Goal: Information Seeking & Learning: Check status

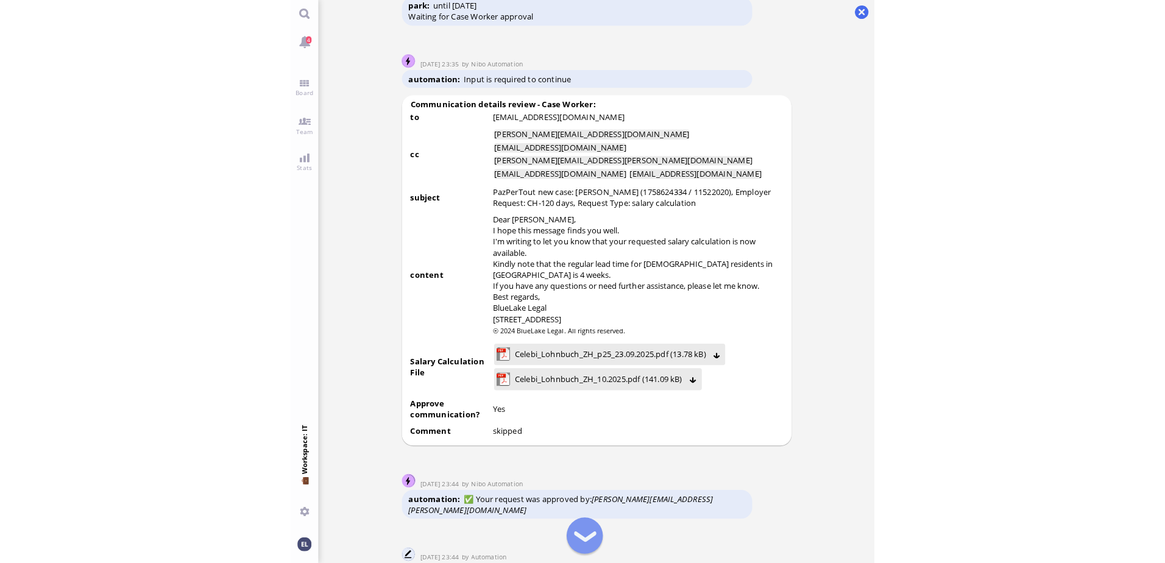
scroll to position [-975, 0]
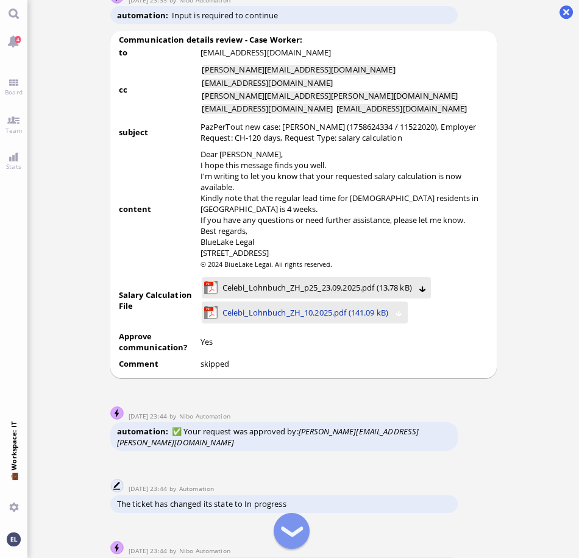
click at [296, 319] on span "Celebi_Lohnbuch_ZH_10.2025.pdf (141.09 kB)" at bounding box center [305, 312] width 166 height 13
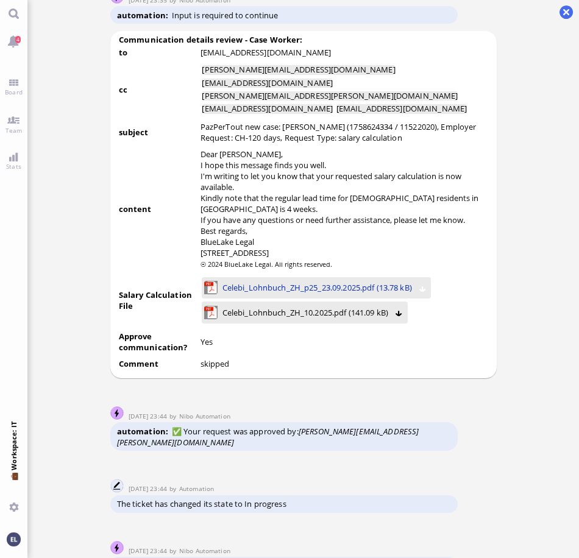
click at [255, 294] on span "Celebi_Lohnbuch_ZH_p25_23.09.2025.pdf (13.78 kB)" at bounding box center [317, 287] width 190 height 13
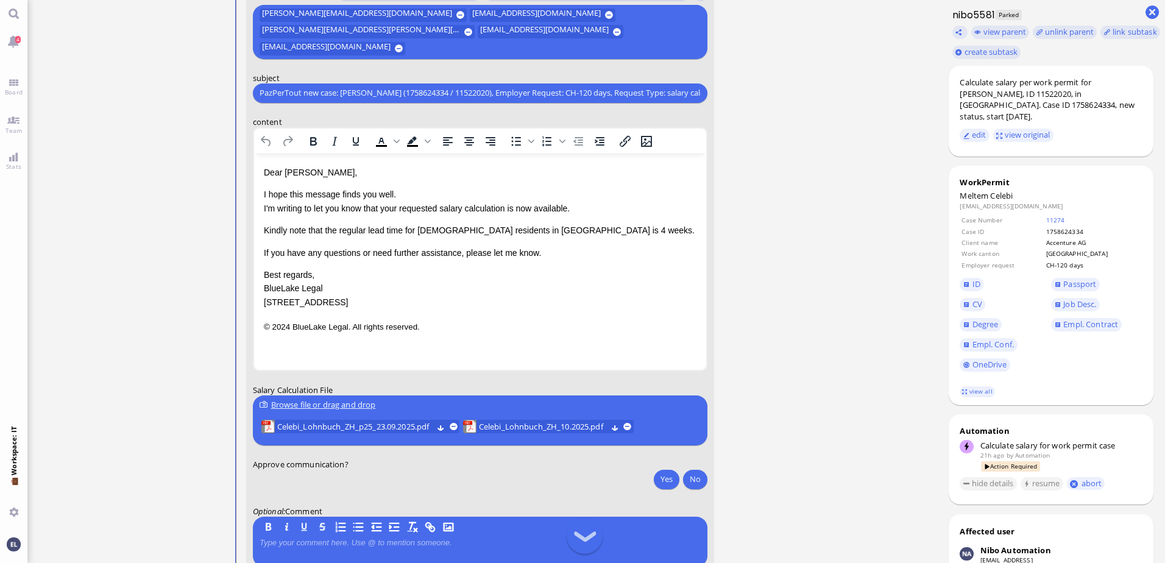
scroll to position [0, 0]
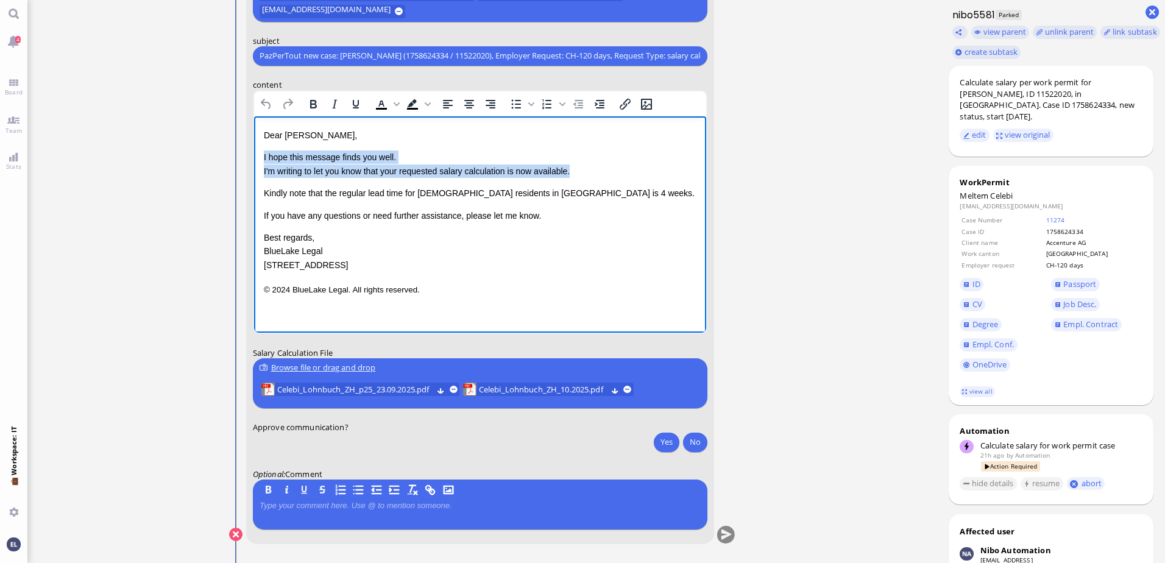
drag, startPoint x: 577, startPoint y: 171, endPoint x: 259, endPoint y: 157, distance: 317.9
click at [259, 157] on html "Dear [PERSON_NAME], I hope this message finds you well. I'm writing to let you …" at bounding box center [480, 212] width 452 height 193
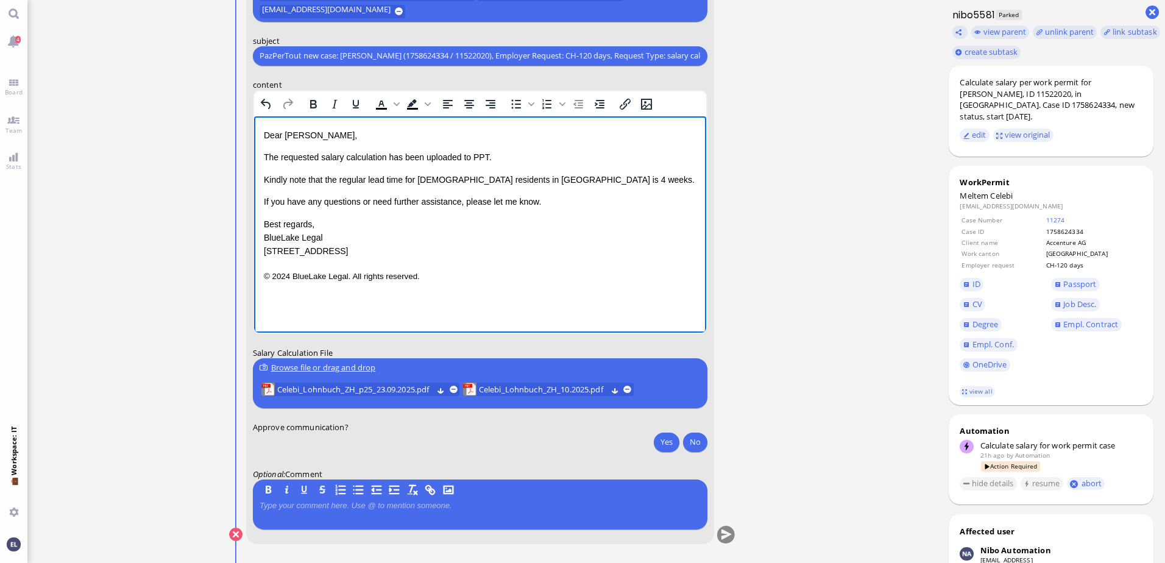
click at [412, 178] on span "Kindly note that the regular lead time for [DEMOGRAPHIC_DATA] residents in [GEO…" at bounding box center [478, 179] width 431 height 10
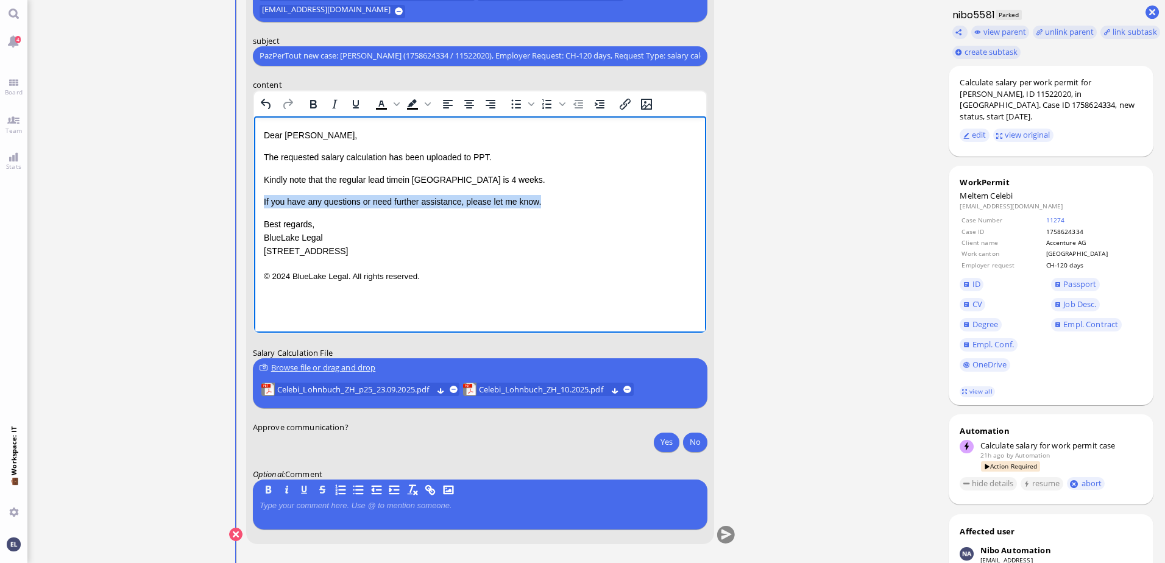
drag, startPoint x: 564, startPoint y: 200, endPoint x: 257, endPoint y: 203, distance: 306.6
click at [257, 203] on html "Dear [PERSON_NAME], The requested salary calculation has been uploaded to PPT. …" at bounding box center [480, 205] width 452 height 179
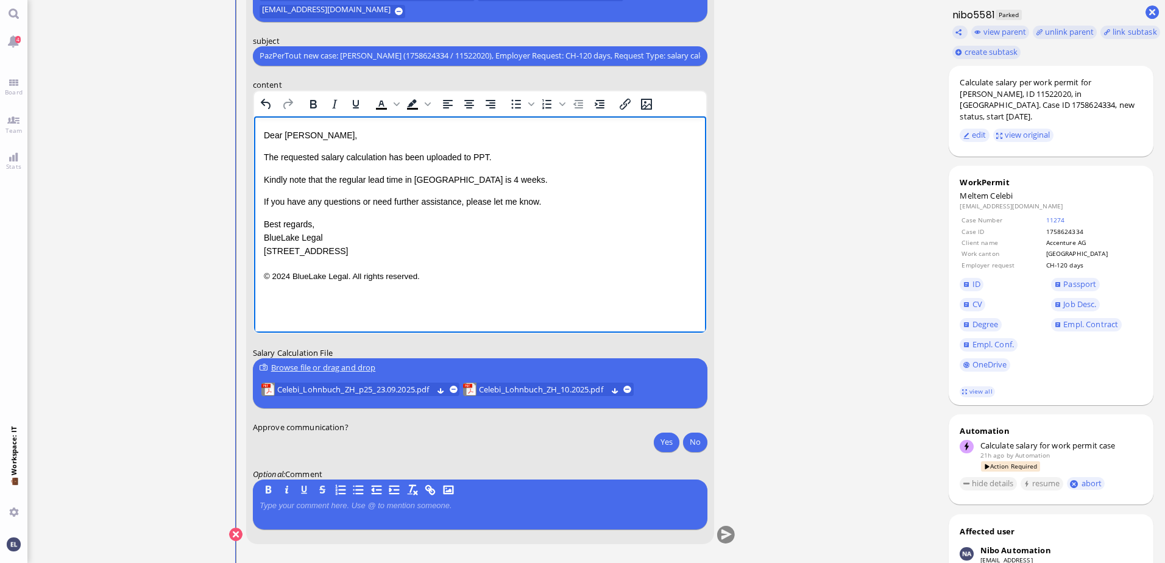
click at [262, 202] on html "Dear [PERSON_NAME], The requested salary calculation has been uploaded to PPT. …" at bounding box center [480, 205] width 452 height 179
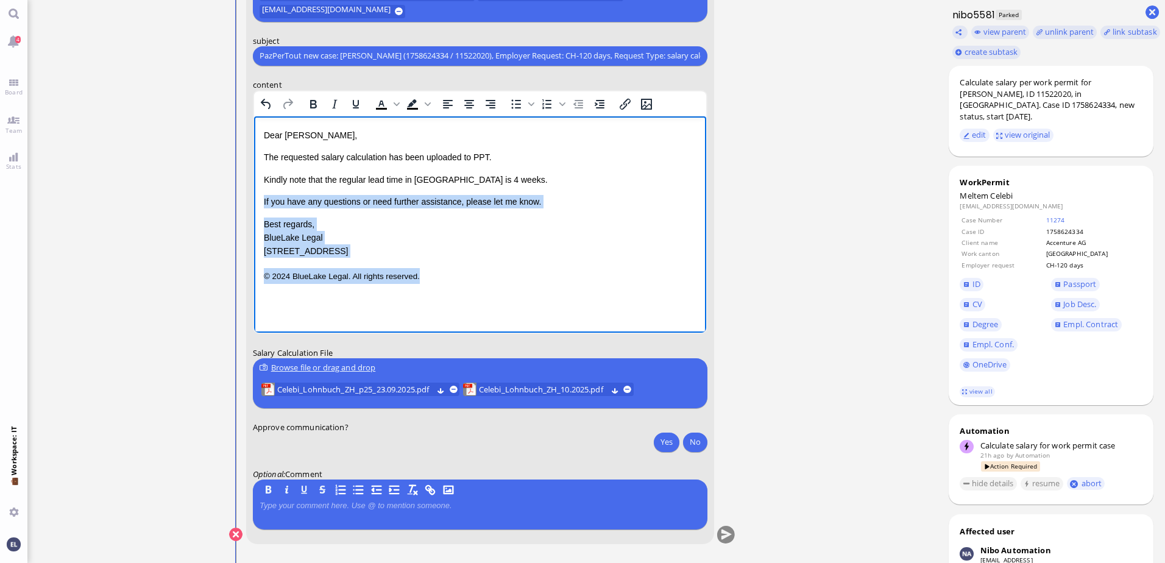
drag, startPoint x: 262, startPoint y: 201, endPoint x: 449, endPoint y: 299, distance: 210.8
click at [449, 295] on html "Dear [PERSON_NAME], The requested salary calculation has been uploaded to PPT. …" at bounding box center [480, 205] width 452 height 179
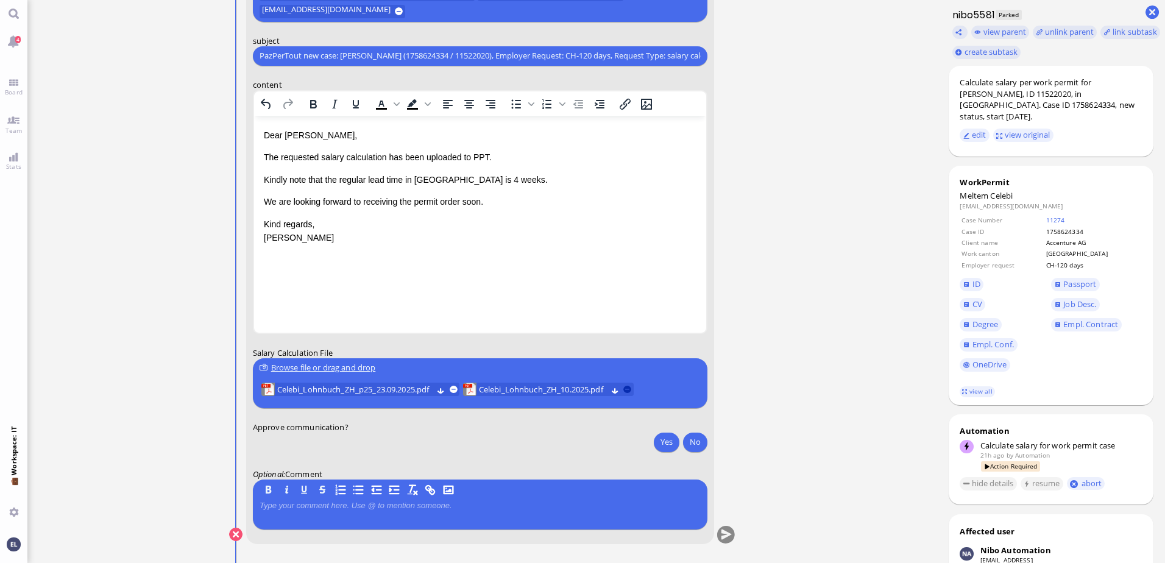
click at [632, 388] on button at bounding box center [628, 389] width 8 height 8
click at [454, 388] on button at bounding box center [454, 389] width 8 height 8
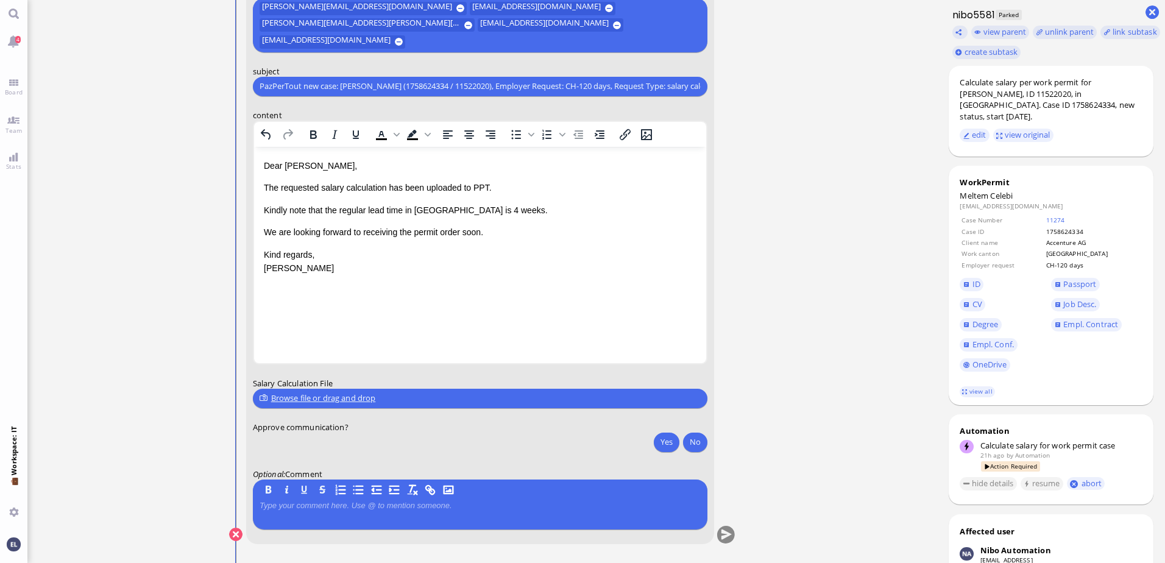
click at [353, 396] on div "Browse file or drag and drop" at bounding box center [480, 398] width 441 height 13
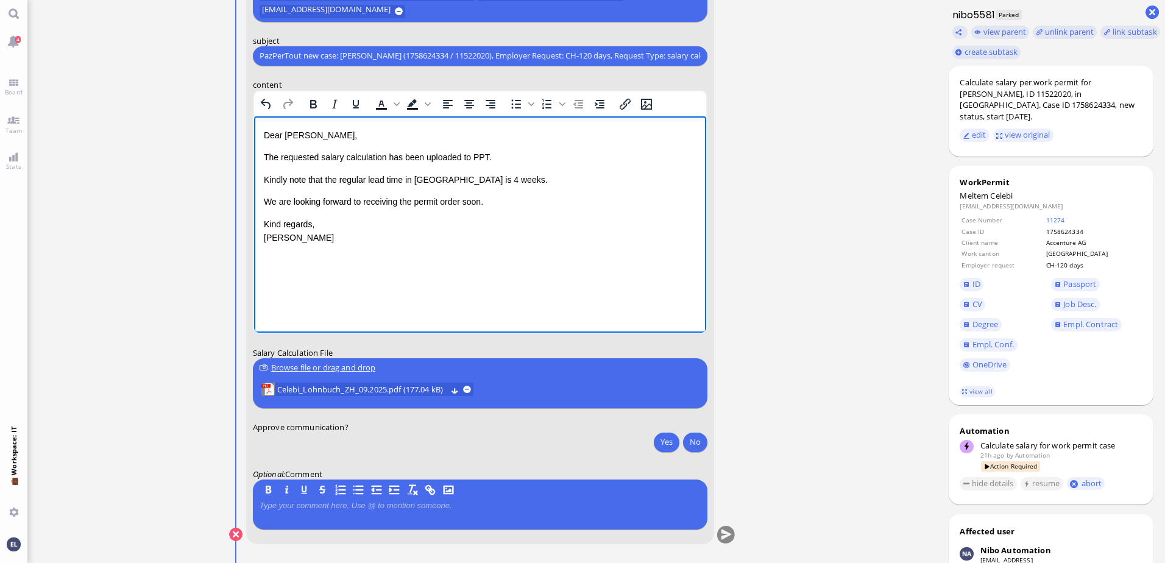
click at [486, 167] on div "Dear [PERSON_NAME], The requested salary calculation has been uploaded to PPT. …" at bounding box center [479, 186] width 433 height 116
click at [501, 157] on p "The requested salary calculation has been uploaded to PPT." at bounding box center [479, 156] width 433 height 13
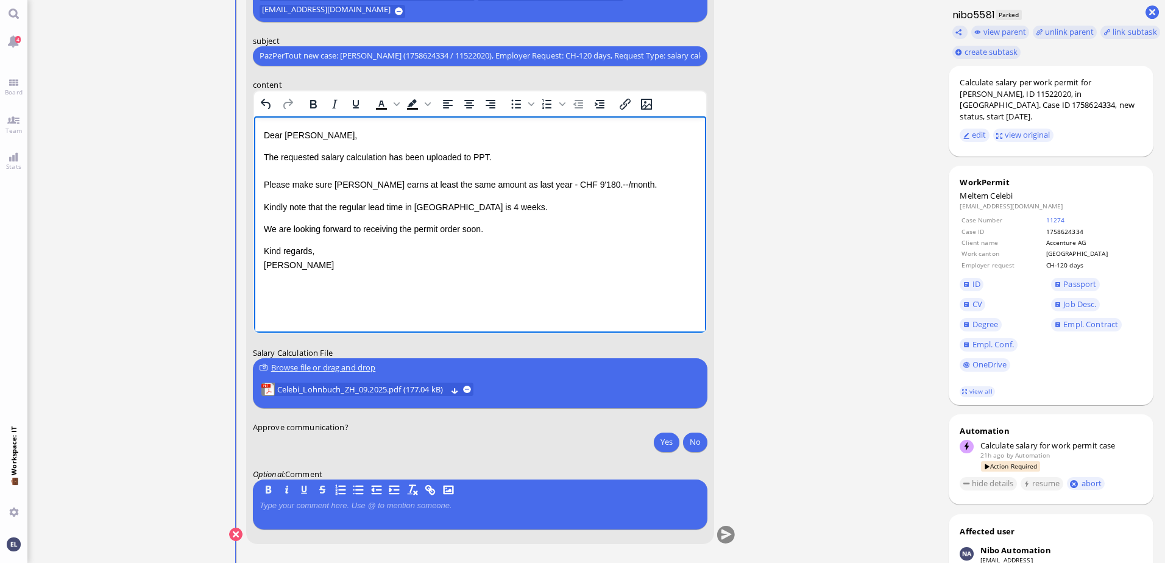
click at [483, 226] on p "We are looking forward to receiving the permit order soon." at bounding box center [479, 228] width 433 height 13
click at [390, 266] on p "Kind regards, [PERSON_NAME]" at bounding box center [479, 271] width 433 height 27
click at [667, 441] on button "Yes" at bounding box center [667, 442] width 26 height 20
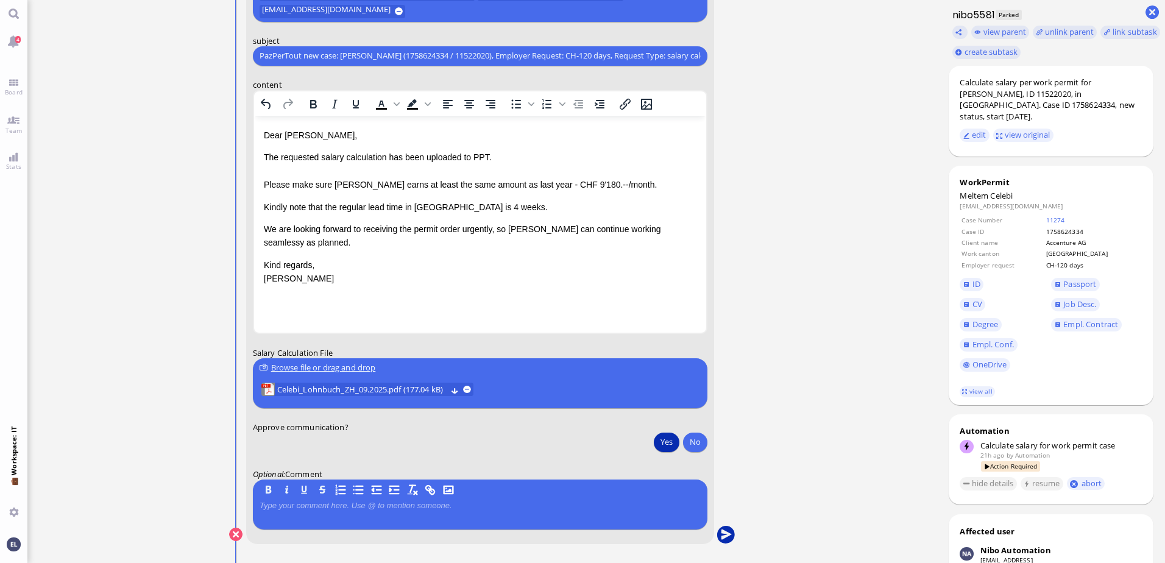
click at [728, 532] on button "submit" at bounding box center [726, 535] width 18 height 18
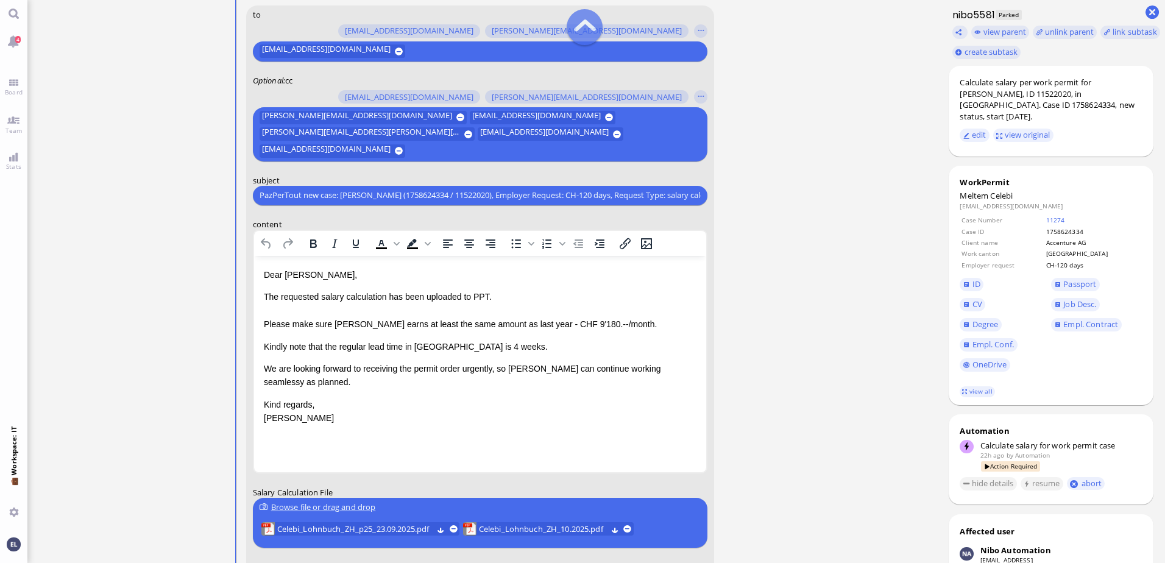
scroll to position [1, 0]
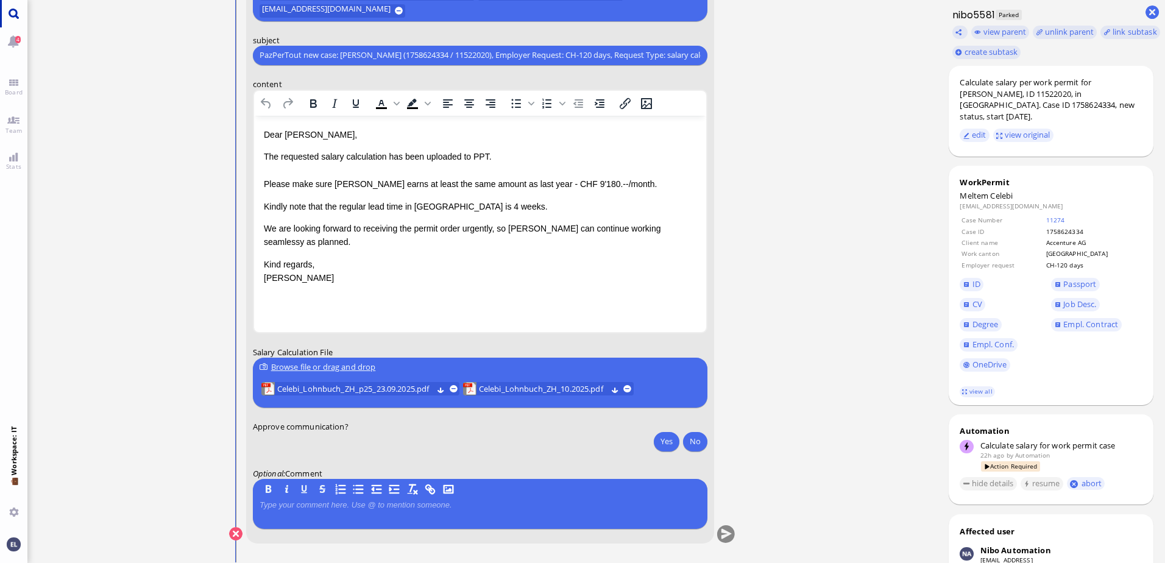
click at [18, 12] on link "Main menu" at bounding box center [13, 13] width 27 height 27
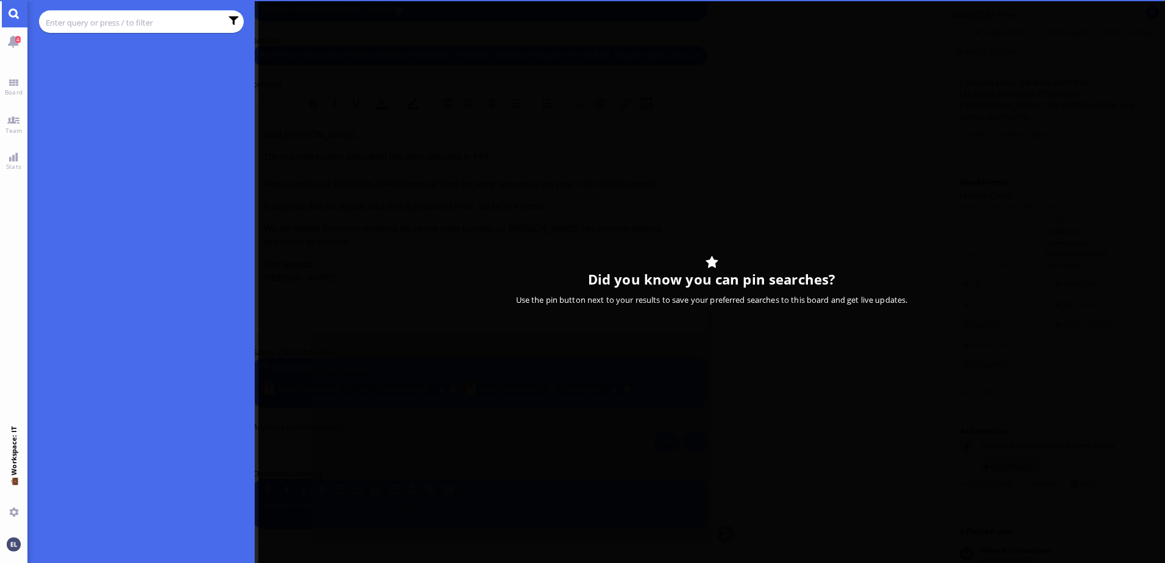
click at [76, 23] on input "text" at bounding box center [134, 22] width 176 height 13
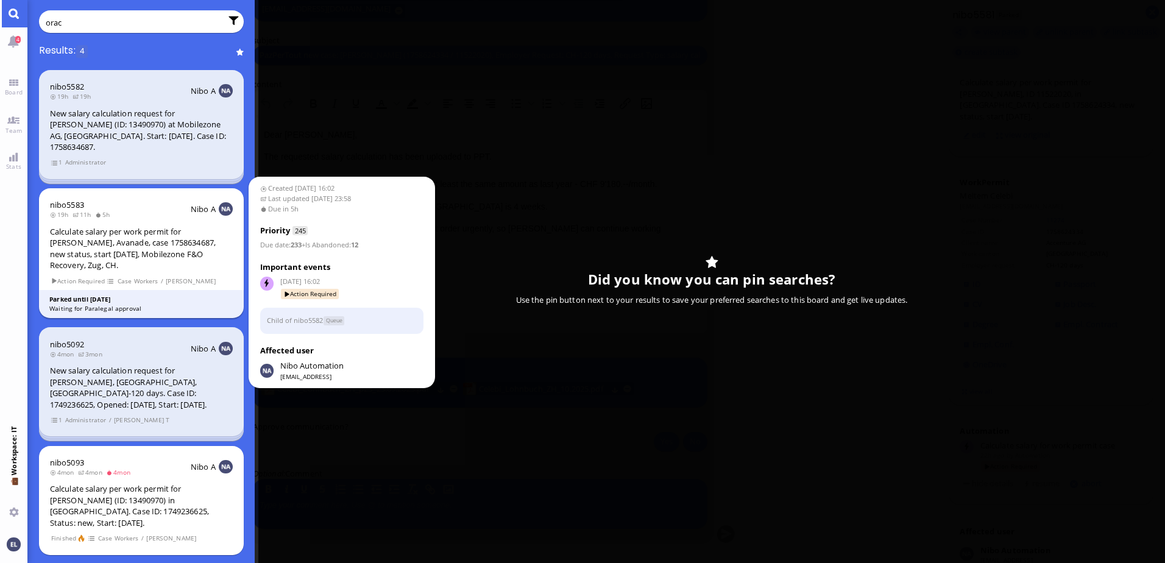
type input "orac"
click at [109, 230] on div "Calculate salary per work permit for [PERSON_NAME], Avanade, case 1758634687, n…" at bounding box center [141, 248] width 183 height 45
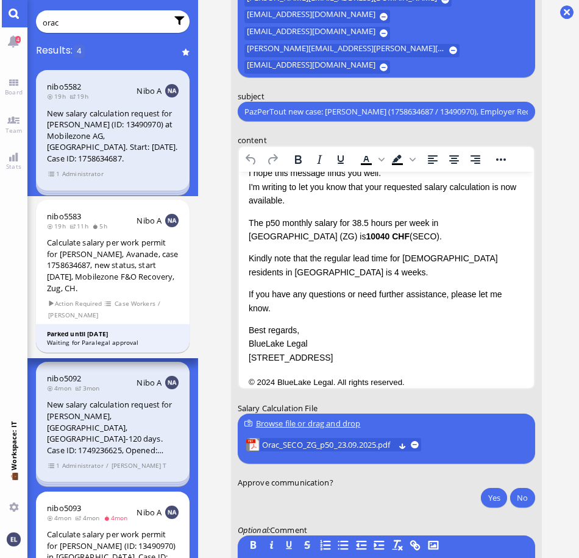
scroll to position [54, 0]
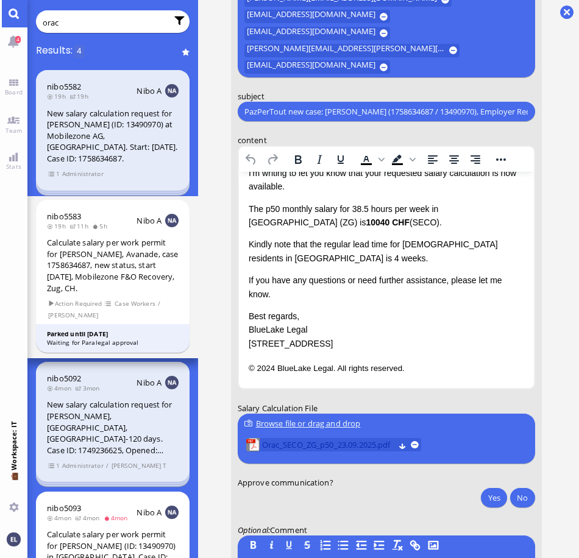
click at [355, 446] on span "Orac_SECO_ZG_p50_23.09.2025.pdf" at bounding box center [328, 445] width 132 height 13
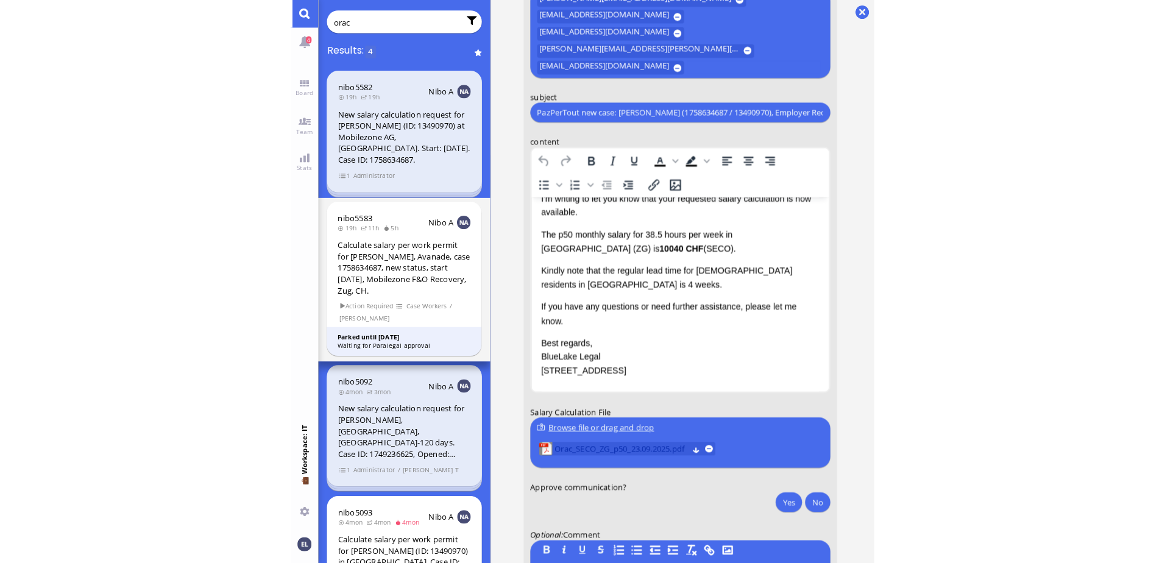
scroll to position [0, 0]
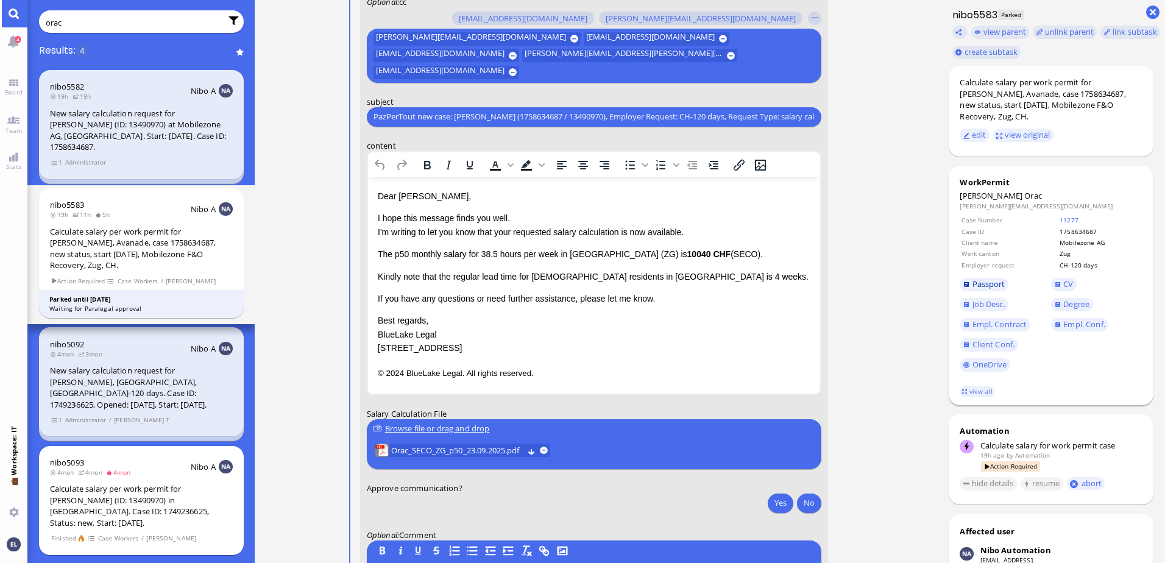
click at [992, 285] on span "Passport" at bounding box center [989, 284] width 33 height 11
click at [1070, 326] on span "Empl. Conf." at bounding box center [1084, 324] width 41 height 11
click at [1068, 322] on span "Empl. Conf." at bounding box center [1084, 324] width 41 height 11
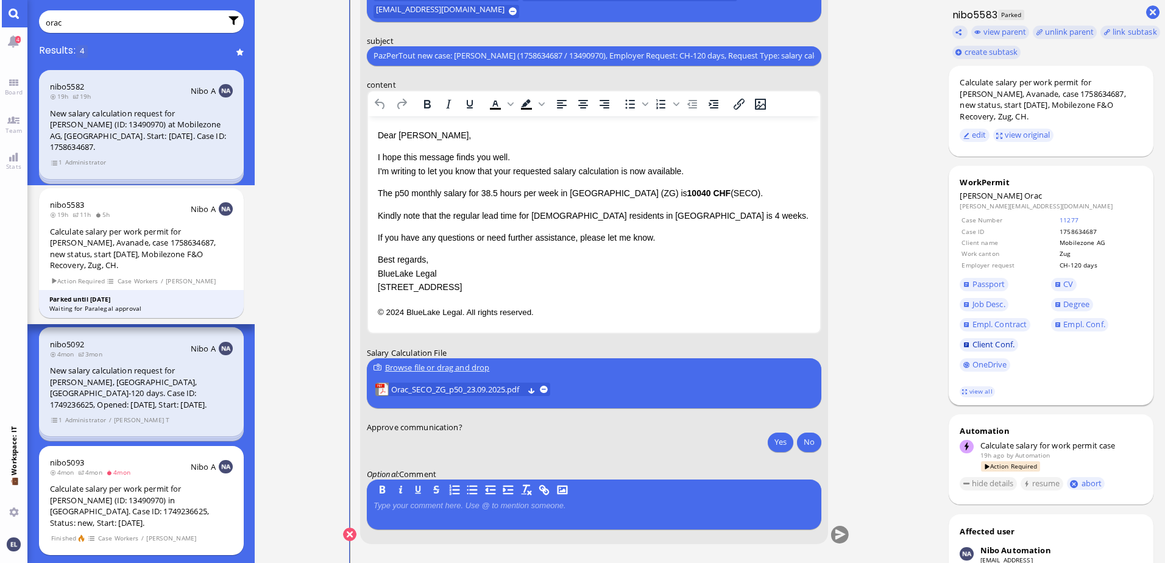
click at [994, 345] on span "Client Conf." at bounding box center [994, 344] width 43 height 11
click at [987, 301] on span "Job Desc." at bounding box center [989, 304] width 33 height 11
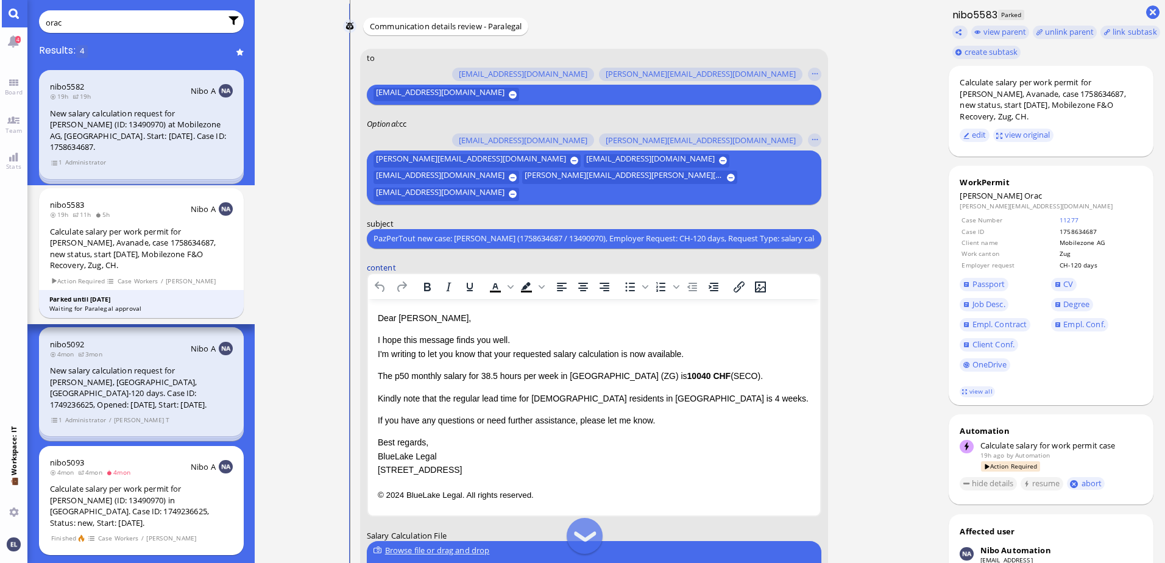
scroll to position [-122, 0]
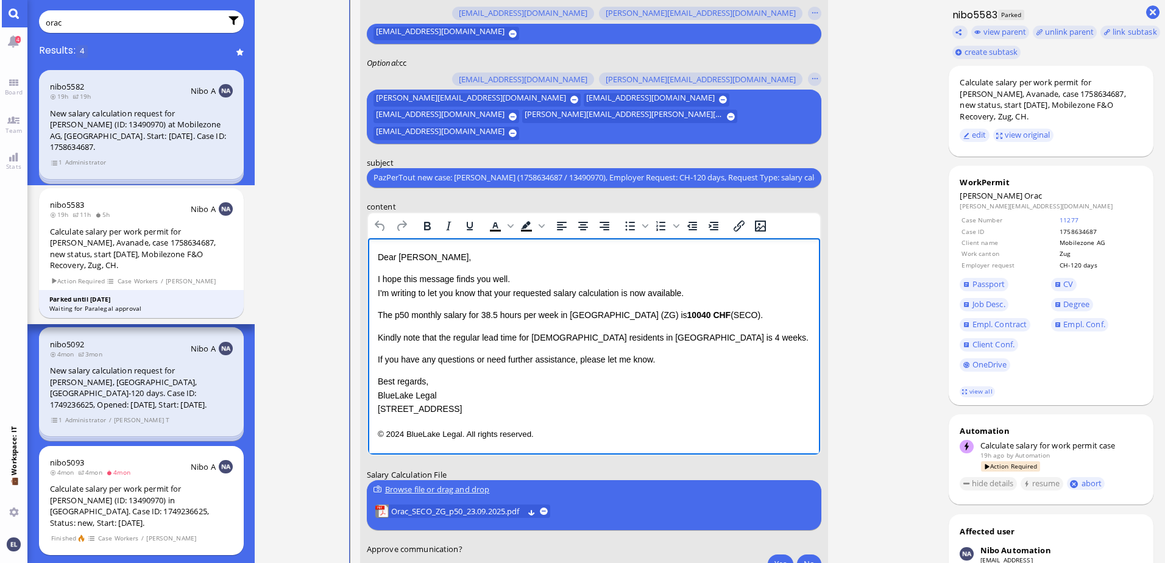
drag, startPoint x: 719, startPoint y: 313, endPoint x: 354, endPoint y: 278, distance: 366.8
click at [368, 278] on html "Dear [PERSON_NAME], I hope this message finds you well. I'm writing to let you …" at bounding box center [594, 345] width 452 height 215
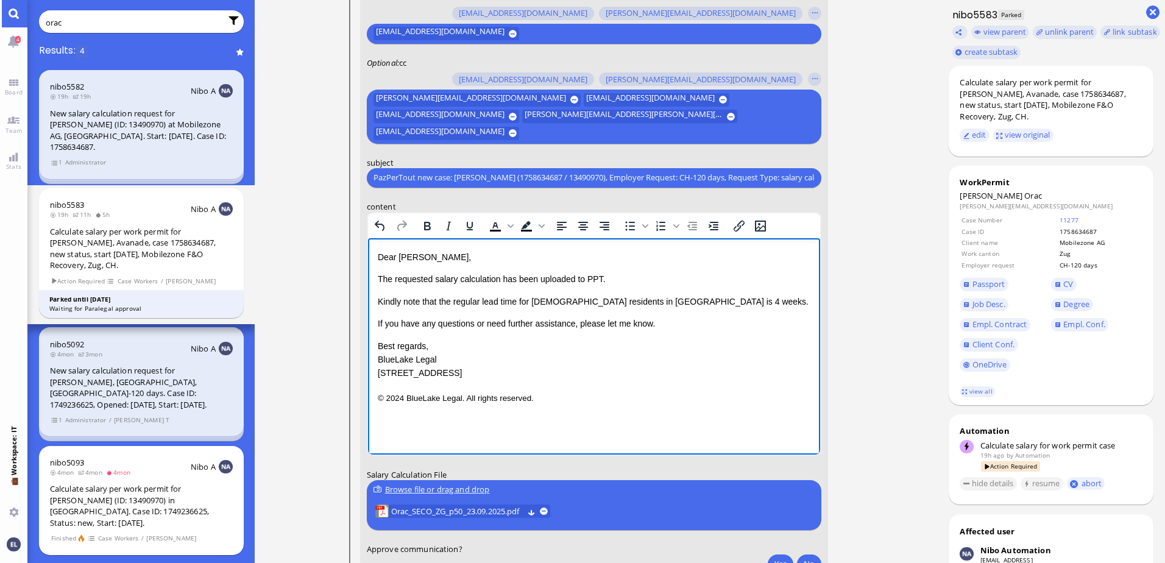
click at [507, 365] on p "Best regards, BlueLake Legal [STREET_ADDRESS]" at bounding box center [593, 359] width 433 height 41
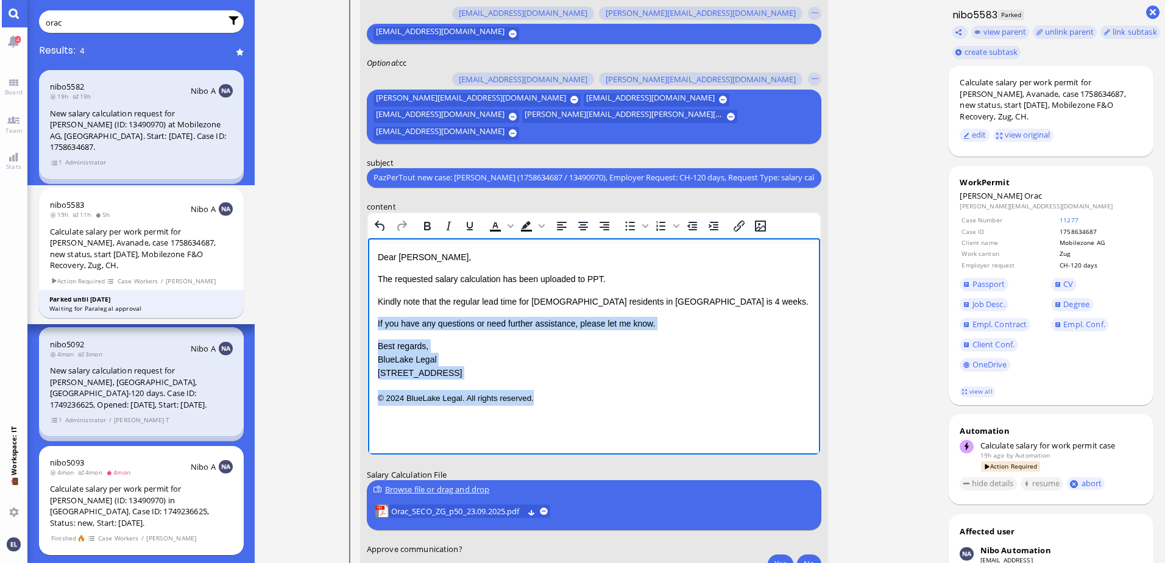
drag, startPoint x: 430, startPoint y: 381, endPoint x: 368, endPoint y: 324, distance: 84.6
click at [369, 324] on html "Dear [PERSON_NAME], The requested salary calculation has been uploaded to PPT. …" at bounding box center [594, 327] width 452 height 179
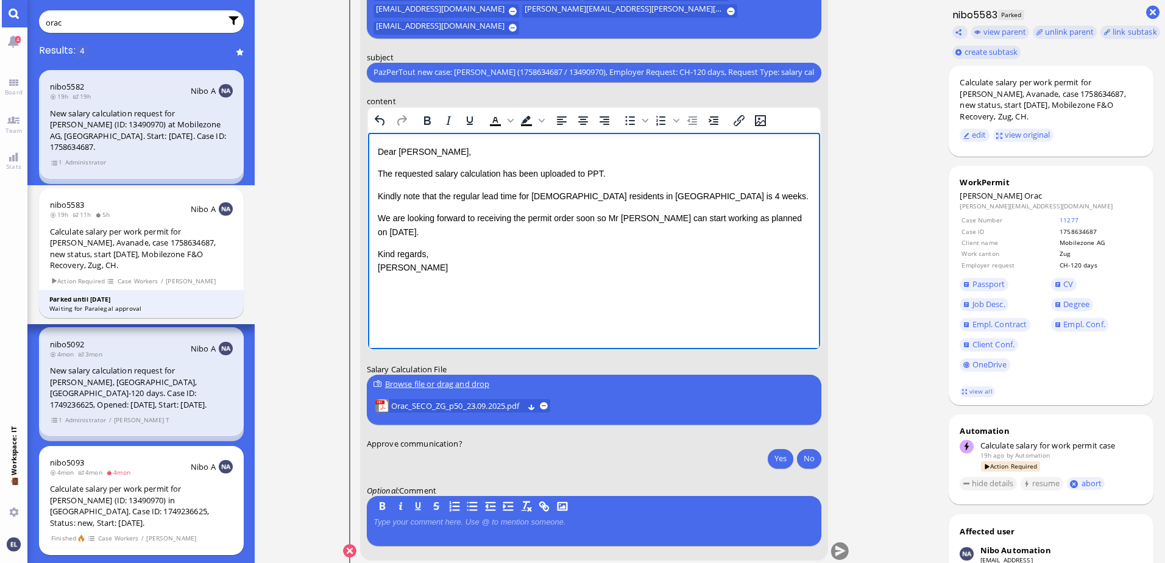
scroll to position [0, 0]
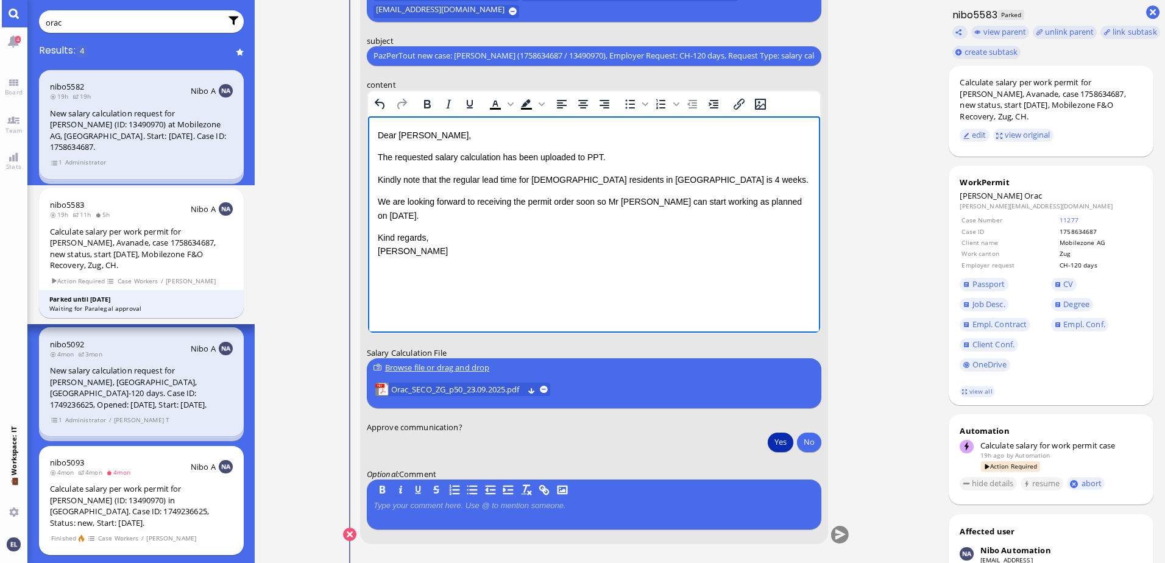
click at [783, 439] on button "Yes" at bounding box center [781, 442] width 26 height 20
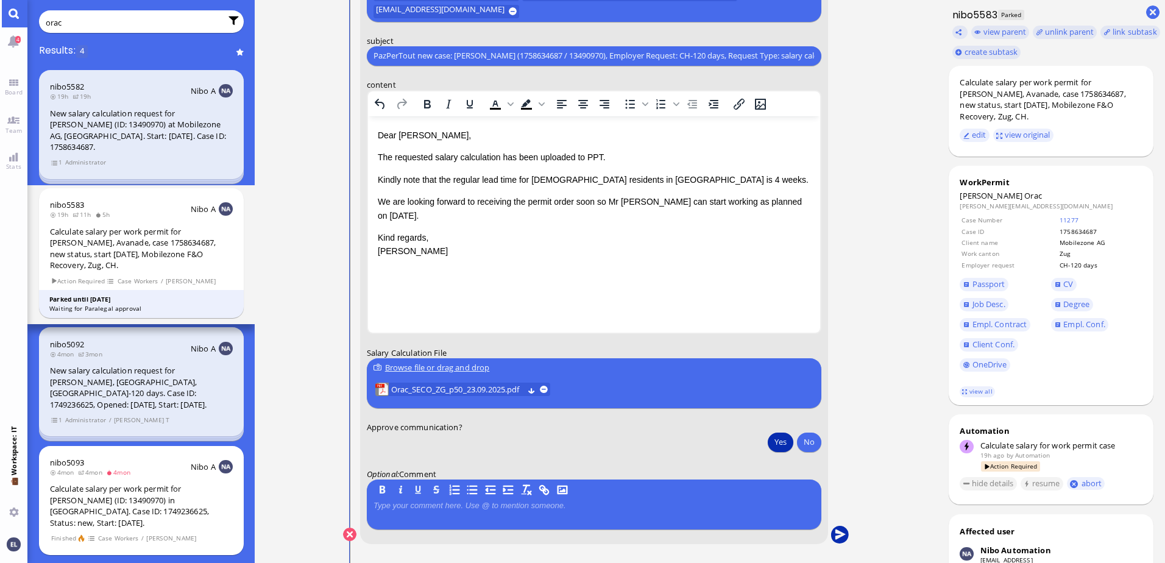
click at [840, 532] on button "submit" at bounding box center [840, 535] width 18 height 18
click at [93, 21] on input "orac" at bounding box center [134, 22] width 176 height 13
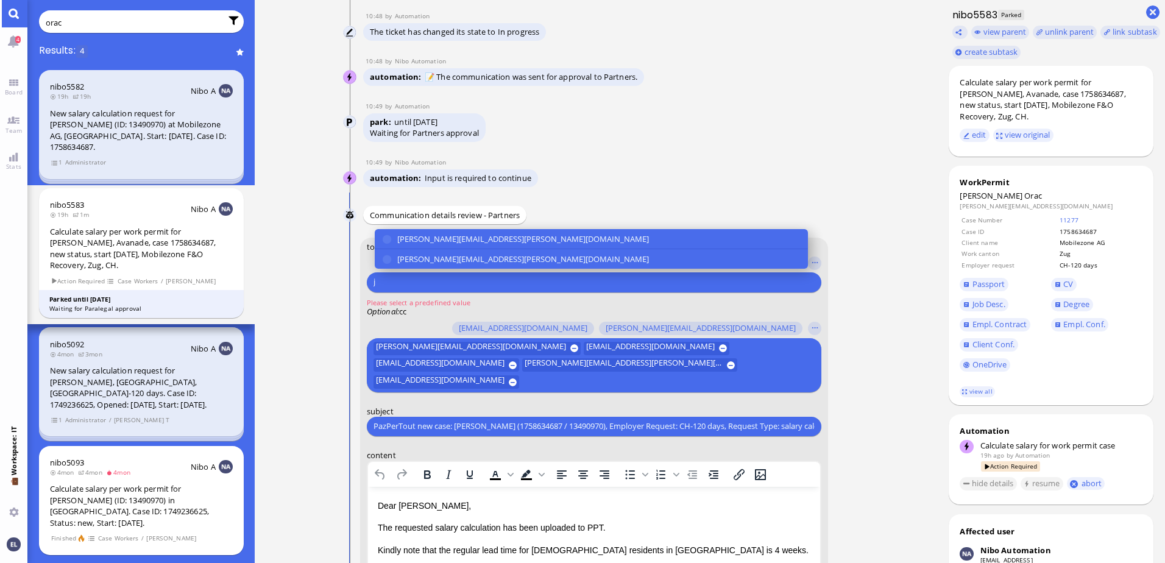
scroll to position [-369, 0]
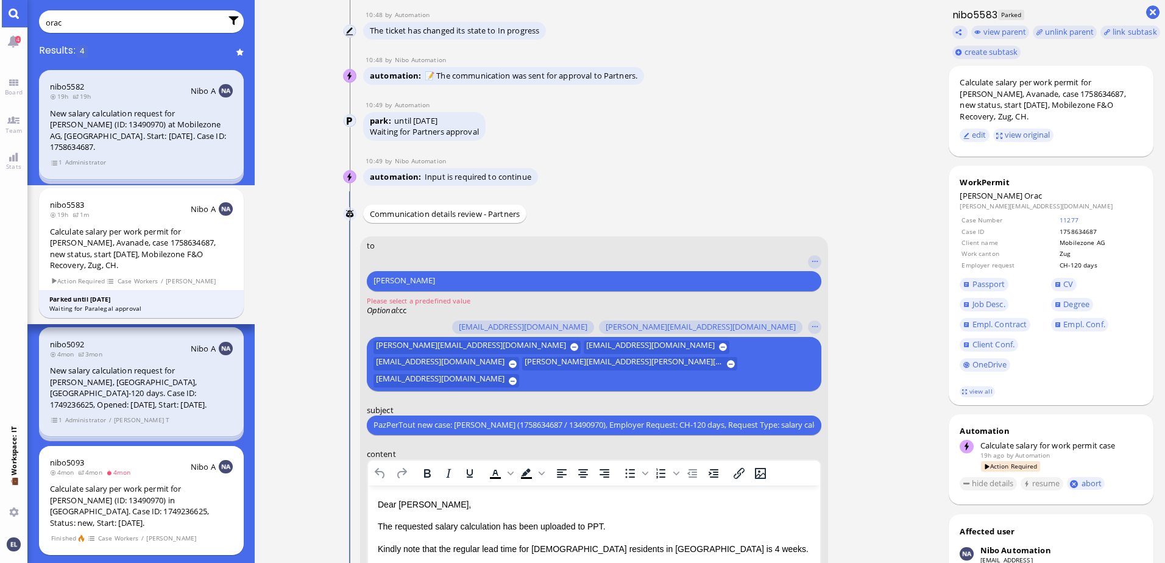
type input "[PERSON_NAME]"
click at [51, 20] on input "orac" at bounding box center [134, 22] width 176 height 13
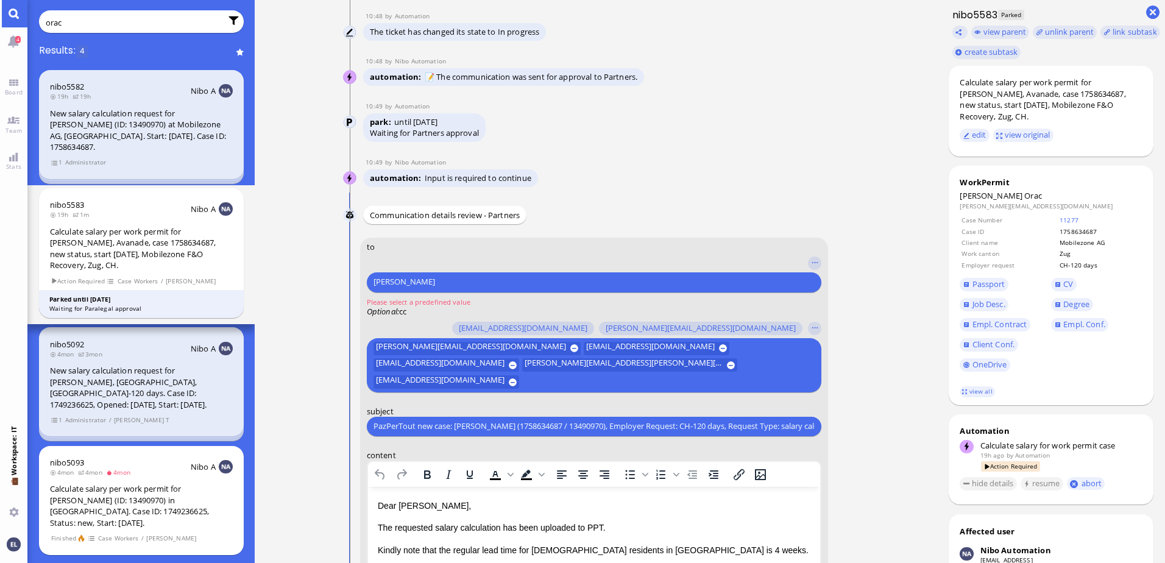
click at [51, 20] on input "orac" at bounding box center [134, 22] width 176 height 13
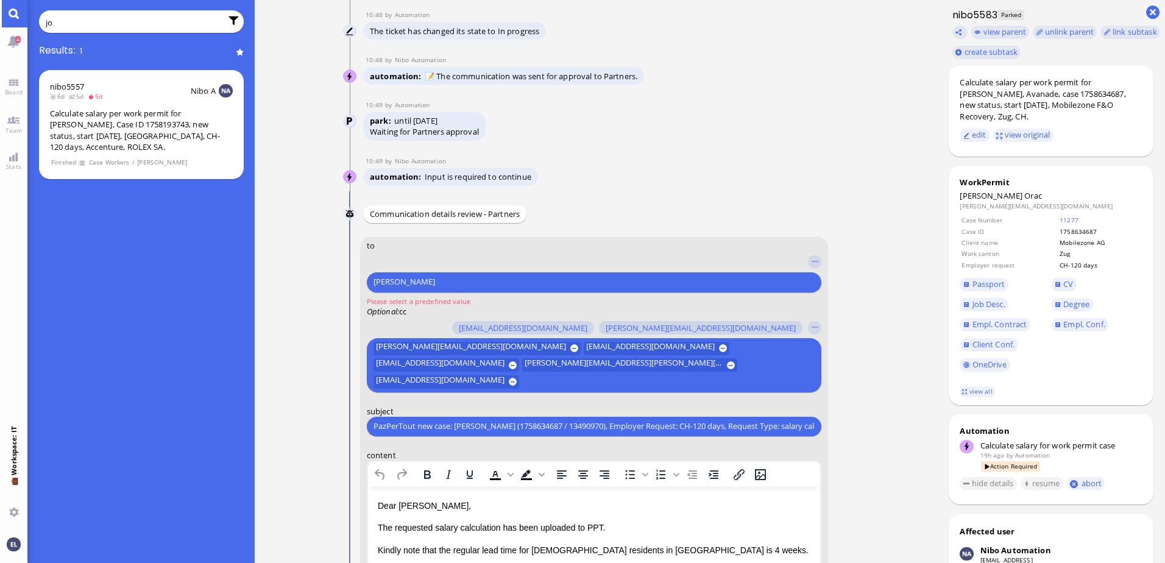
type input "j"
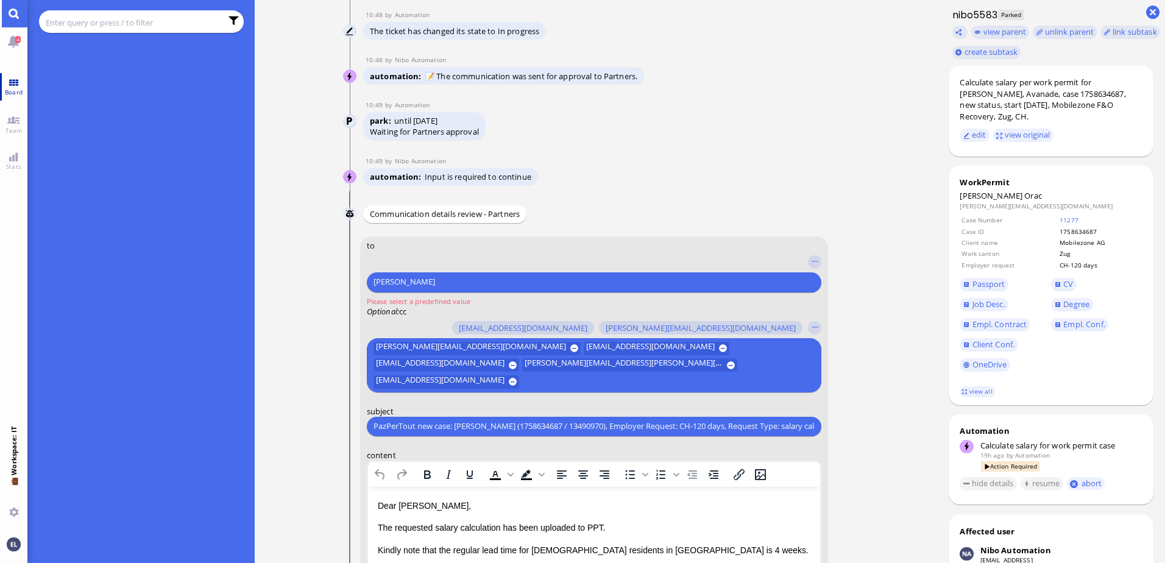
click at [15, 83] on link "Board" at bounding box center [13, 86] width 27 height 27
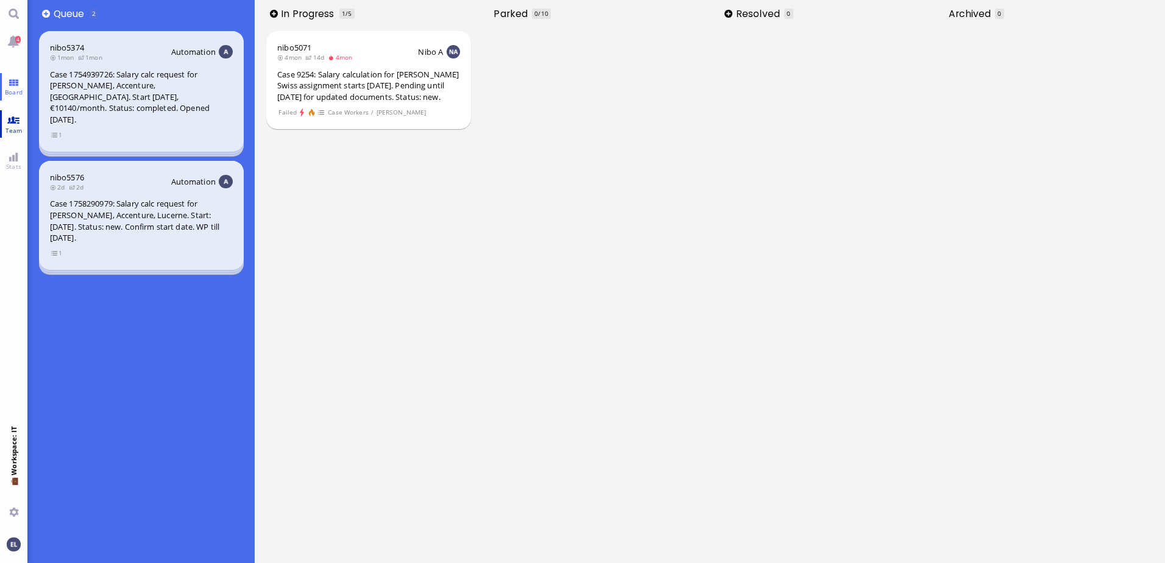
click at [14, 118] on link "Team" at bounding box center [13, 123] width 27 height 27
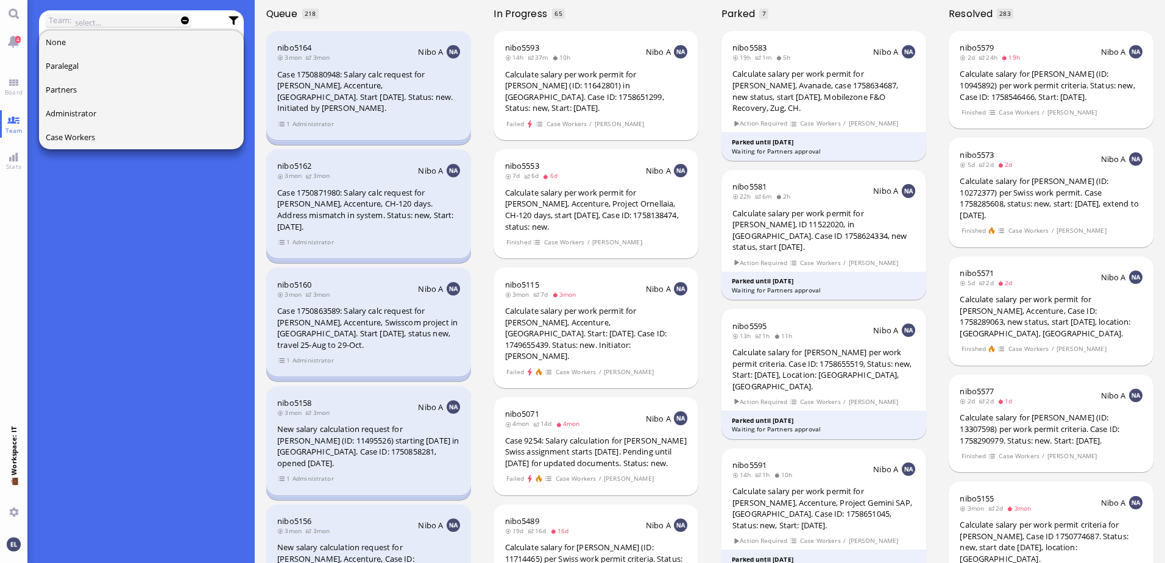
click at [142, 18] on input "text" at bounding box center [126, 22] width 103 height 13
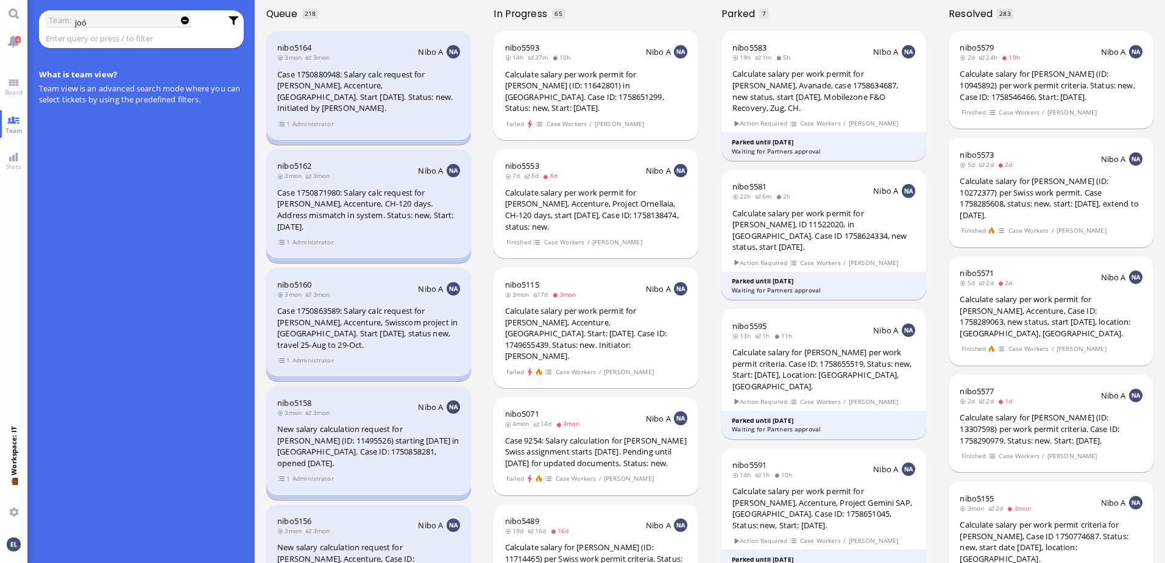
click at [148, 17] on input "joó" at bounding box center [126, 22] width 103 height 13
drag, startPoint x: 130, startPoint y: 19, endPoint x: 74, endPoint y: 21, distance: 56.1
click at [74, 21] on div "Team: joó" at bounding box center [119, 19] width 146 height 13
type input "andras"
click at [19, 12] on link "Main menu" at bounding box center [13, 13] width 27 height 27
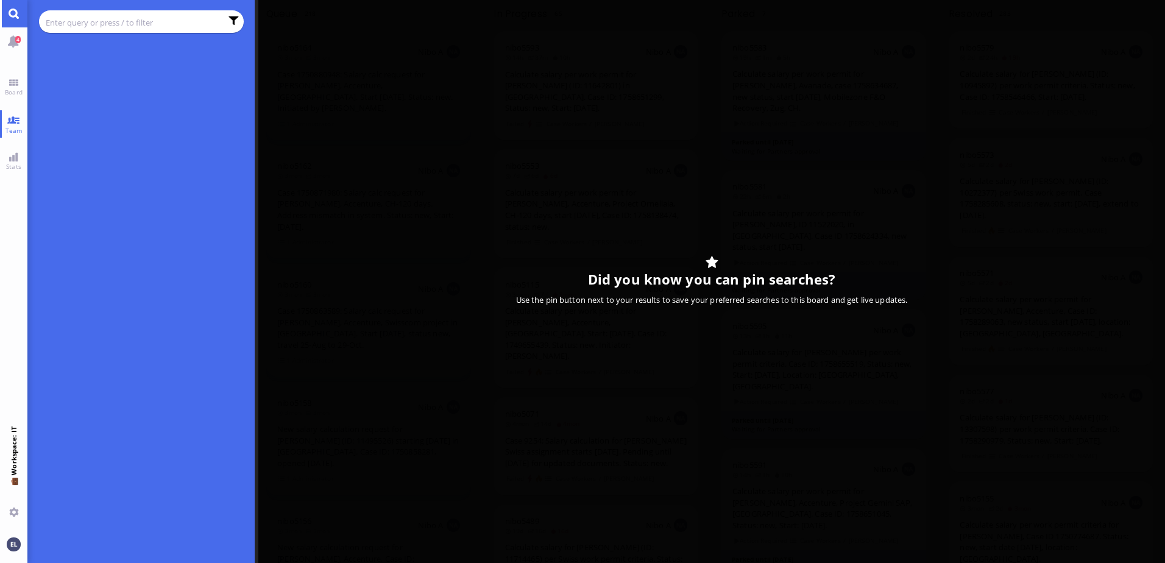
click at [107, 19] on input "text" at bounding box center [134, 22] width 176 height 13
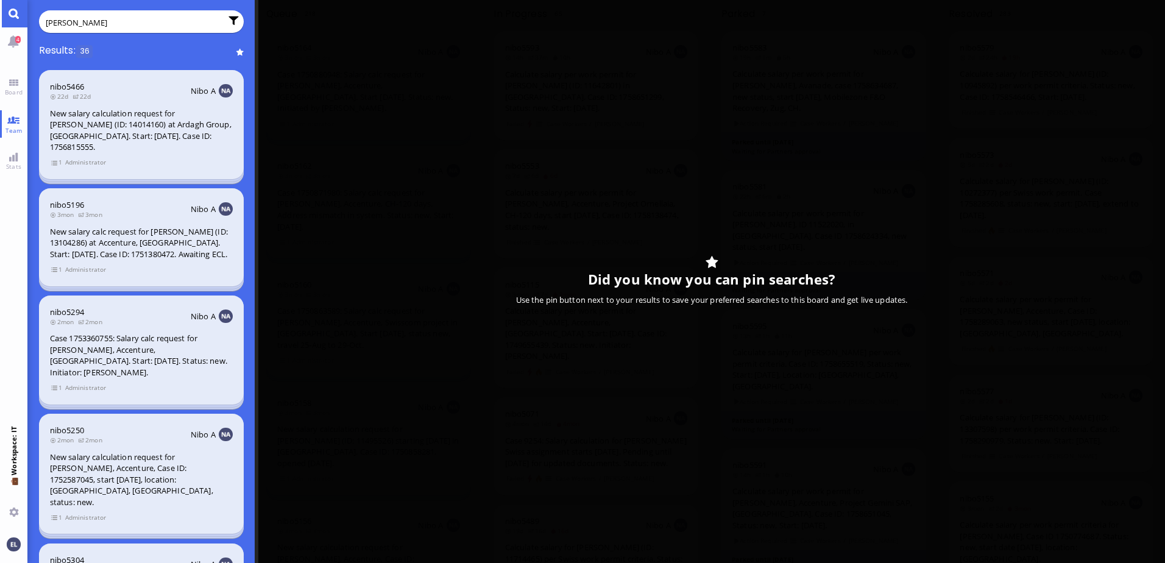
click at [61, 23] on input "[PERSON_NAME]" at bounding box center [134, 22] width 176 height 13
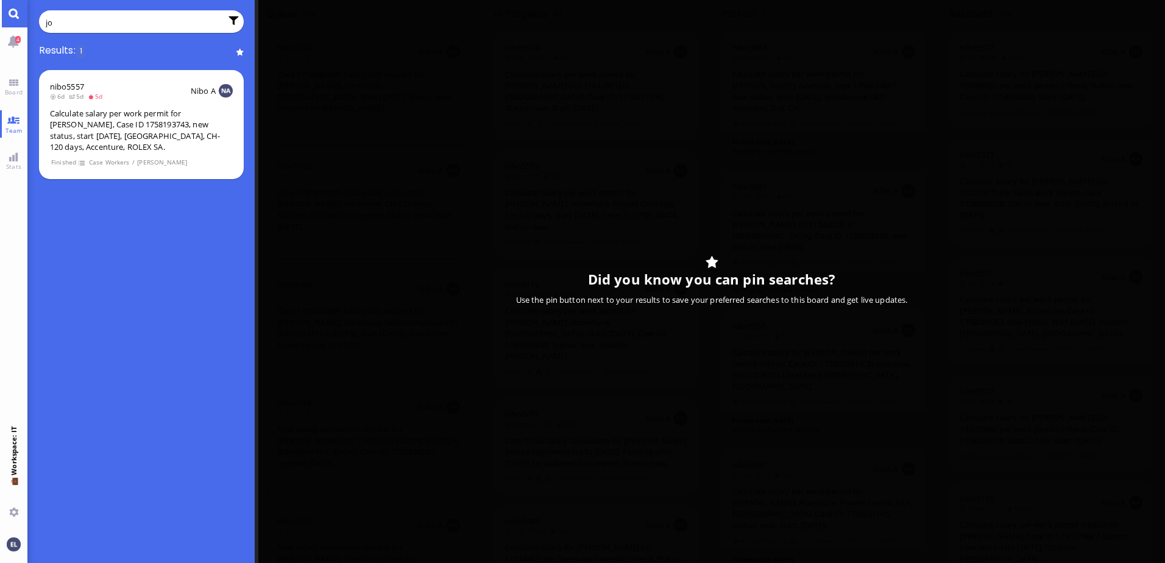
type input "jo"
